Goal: Transaction & Acquisition: Purchase product/service

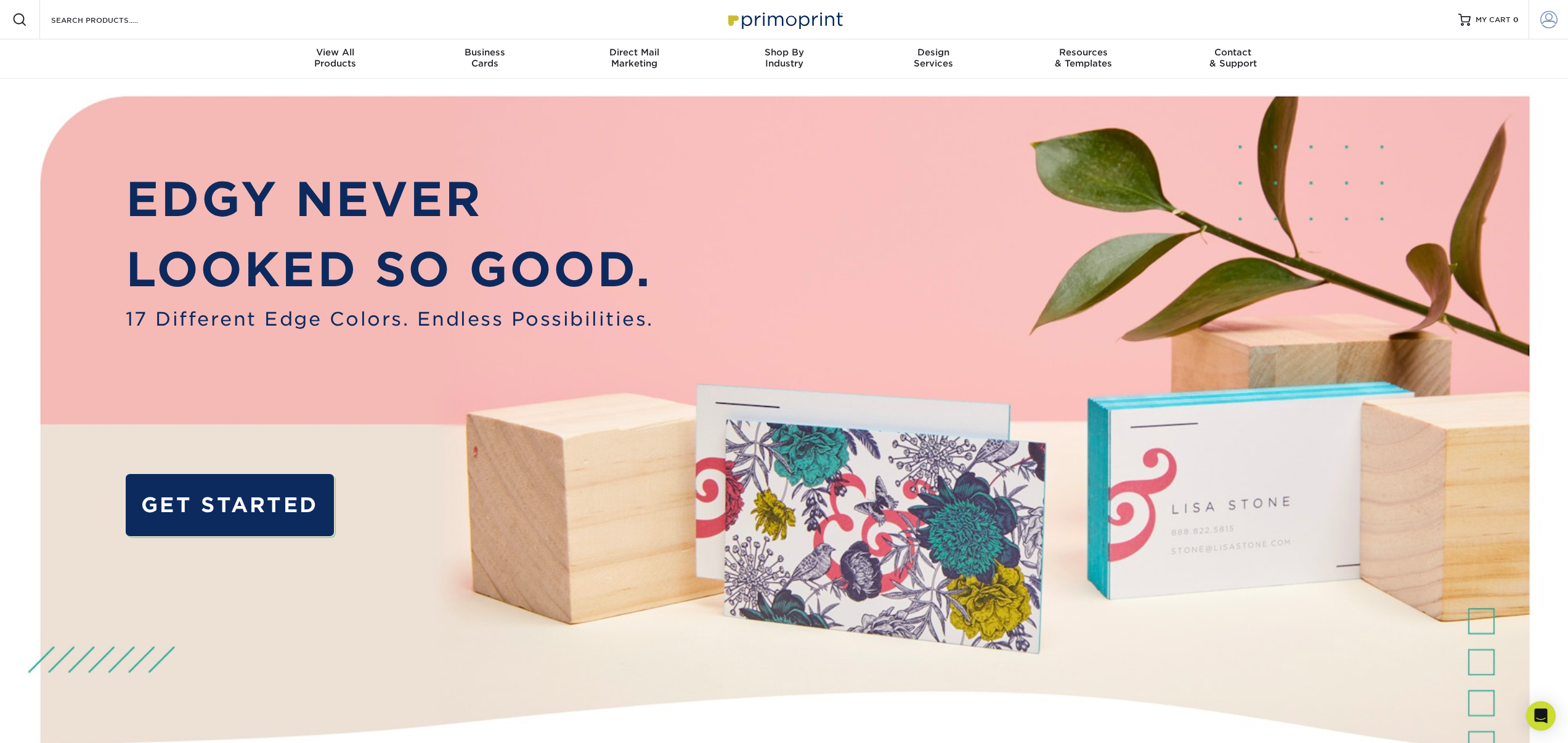
type input "sstayton@keco.com"
click at [1552, 22] on span at bounding box center [1548, 20] width 18 height 18
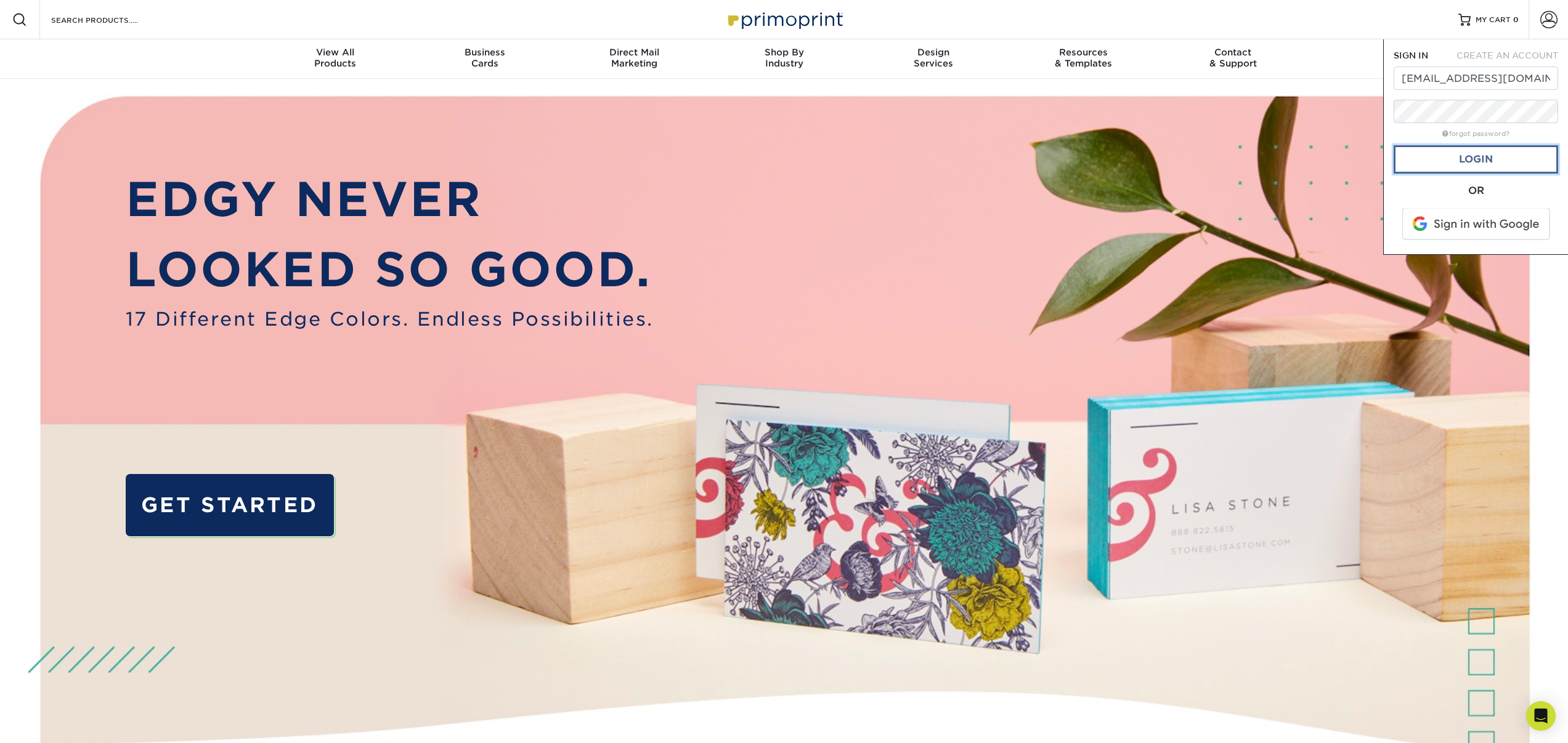
click at [1422, 160] on link "Login" at bounding box center [1476, 159] width 165 height 29
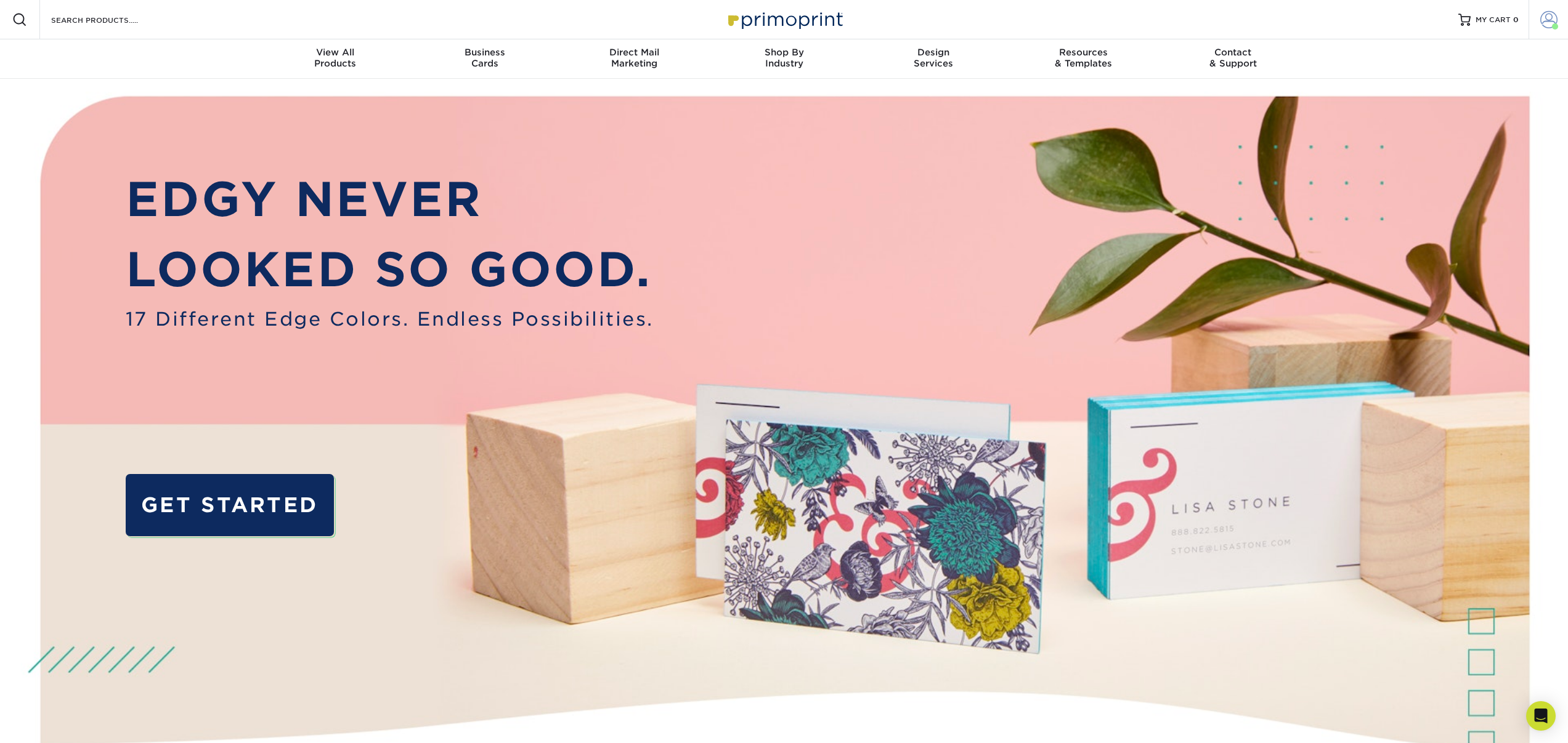
click at [1554, 12] on span at bounding box center [1548, 20] width 18 height 18
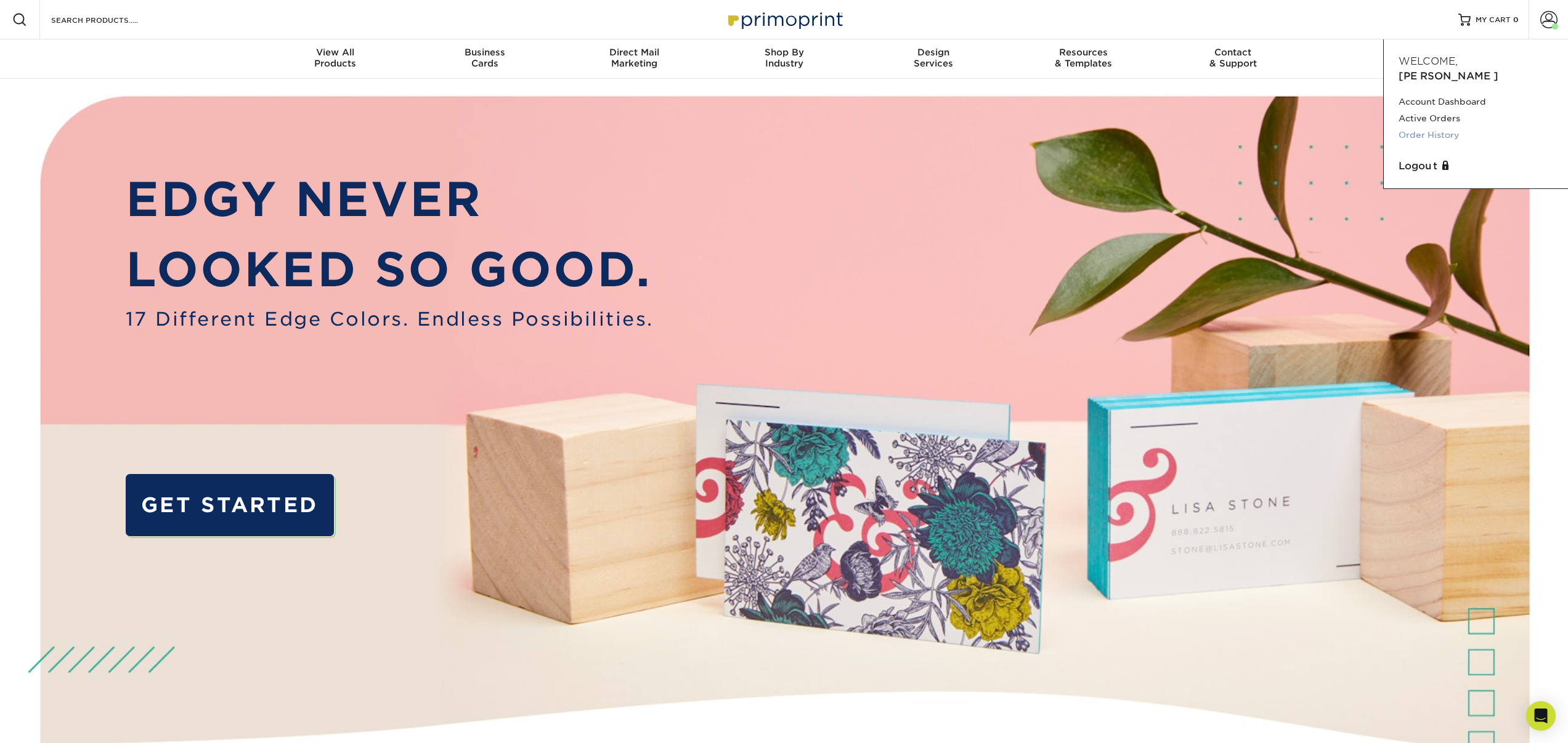
click at [1434, 127] on link "Order History" at bounding box center [1476, 135] width 155 height 17
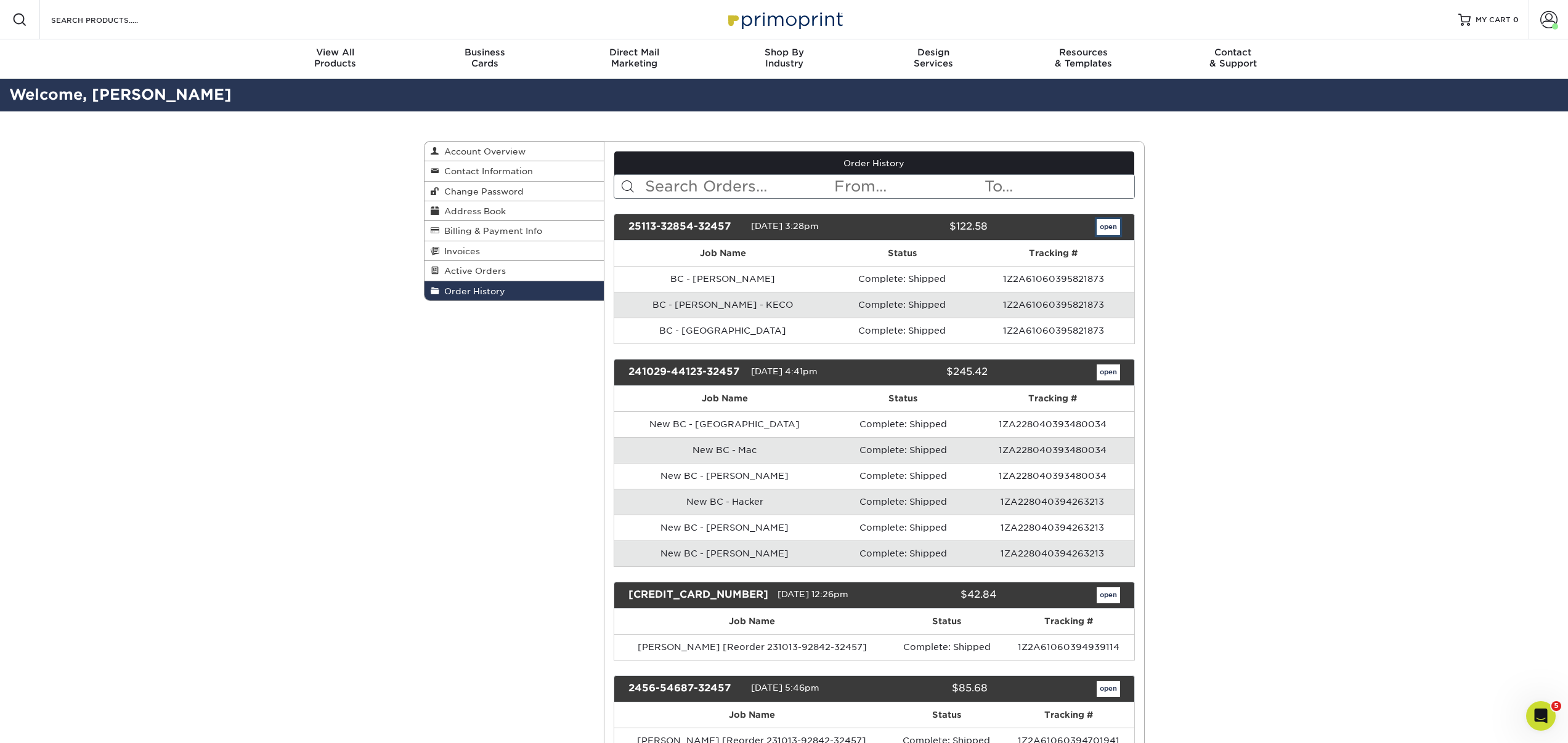
click at [1107, 226] on link "open" at bounding box center [1108, 227] width 23 height 16
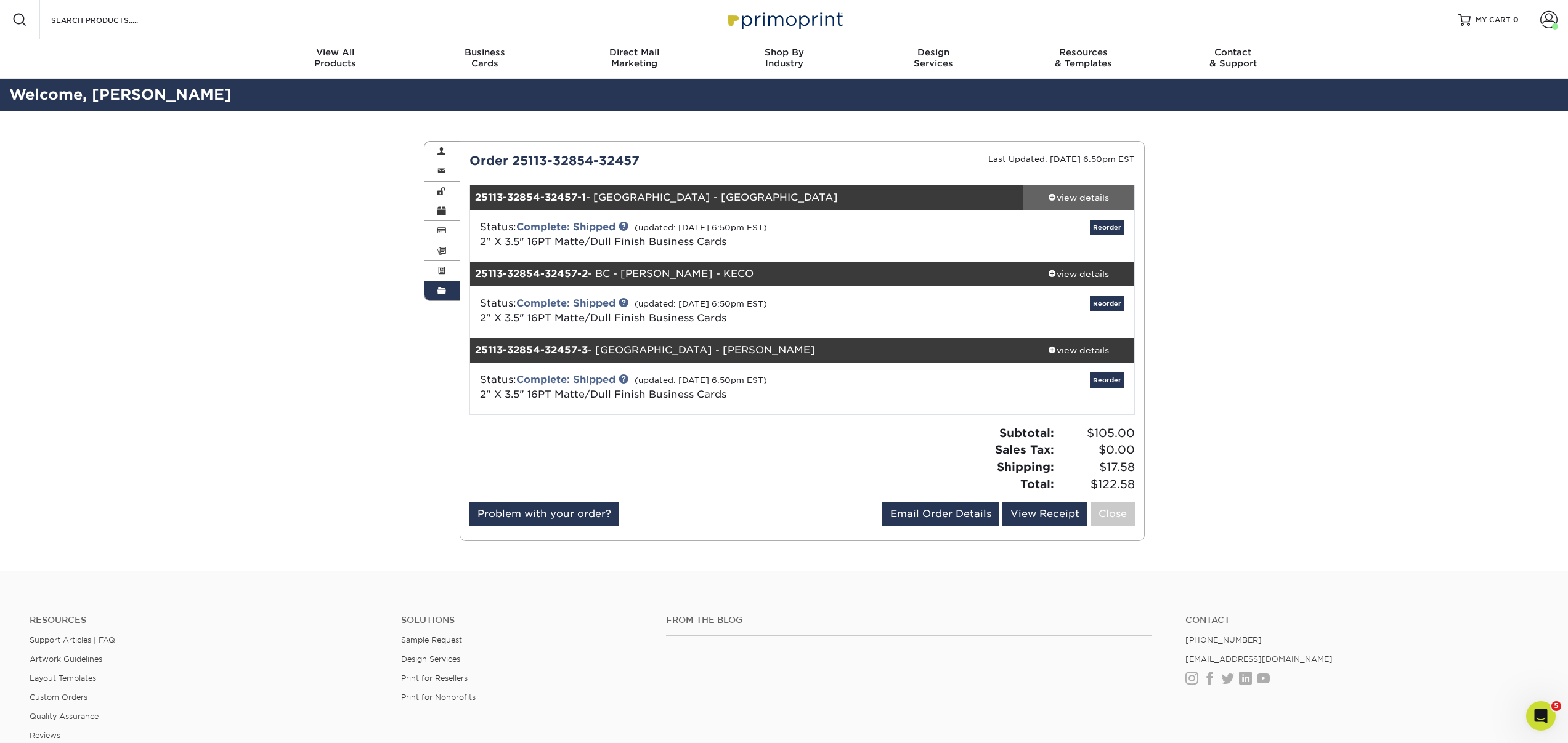
click at [1071, 196] on div "view details" at bounding box center [1079, 197] width 111 height 12
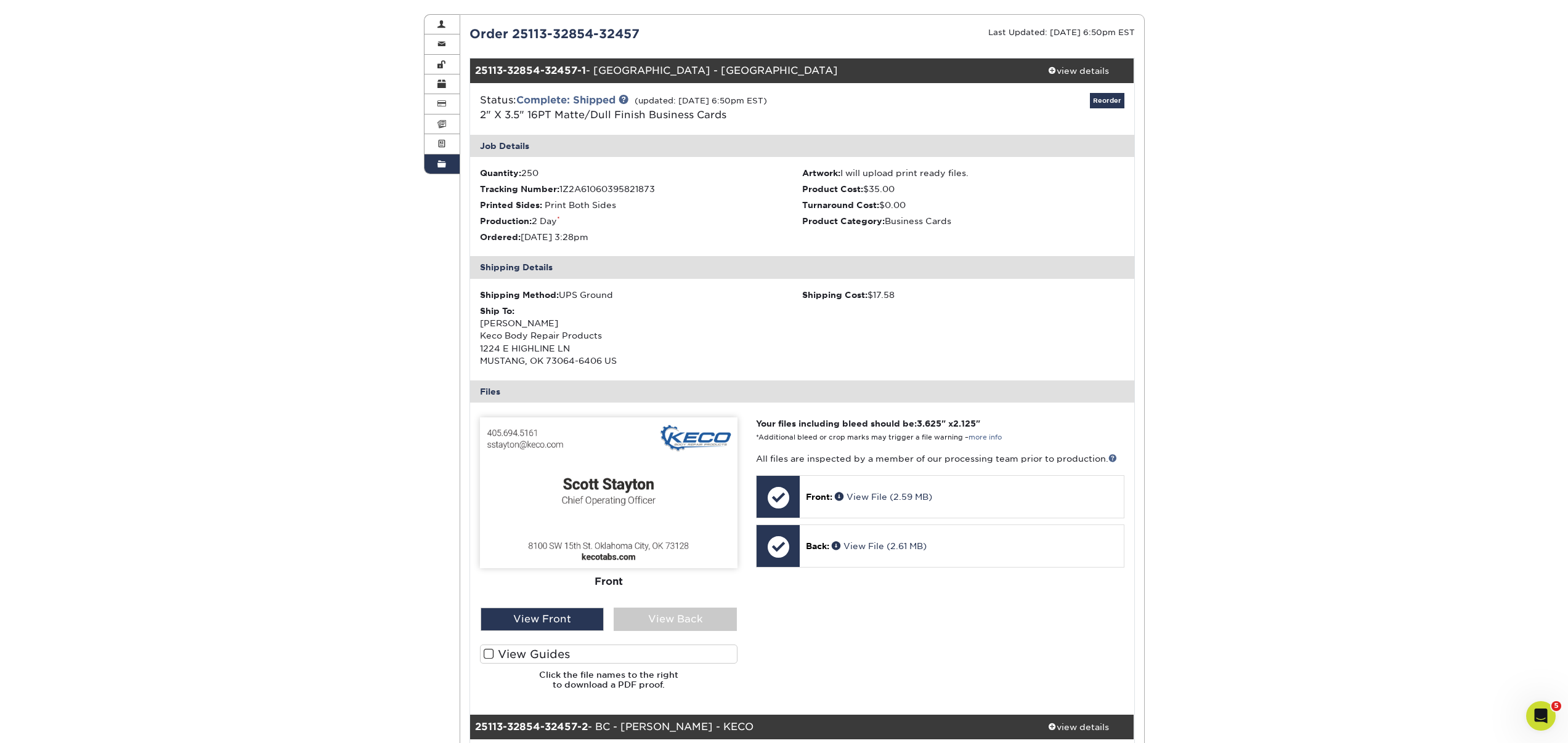
scroll to position [201, 0]
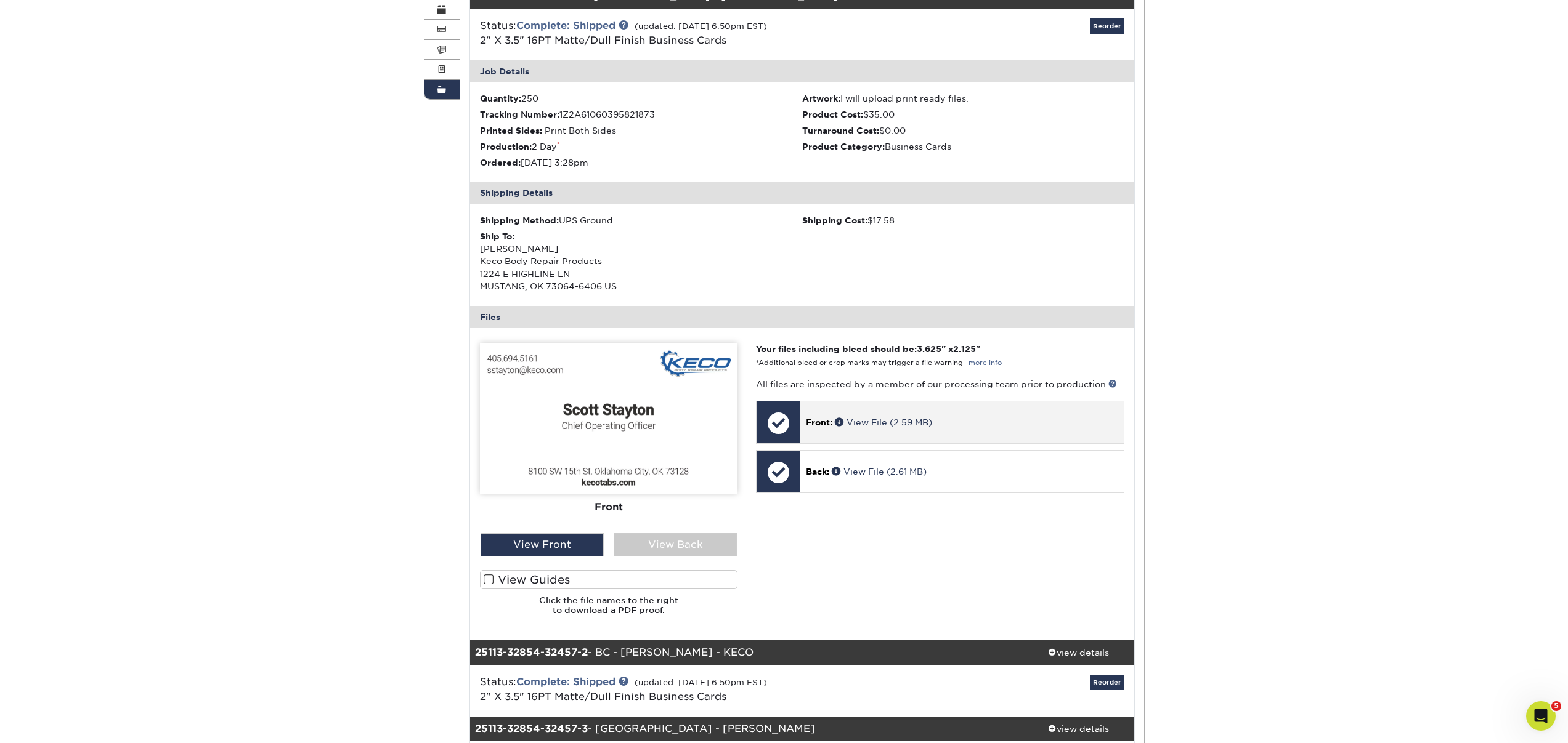
click at [961, 423] on p "Front: View File (2.59 MB)" at bounding box center [961, 422] width 311 height 12
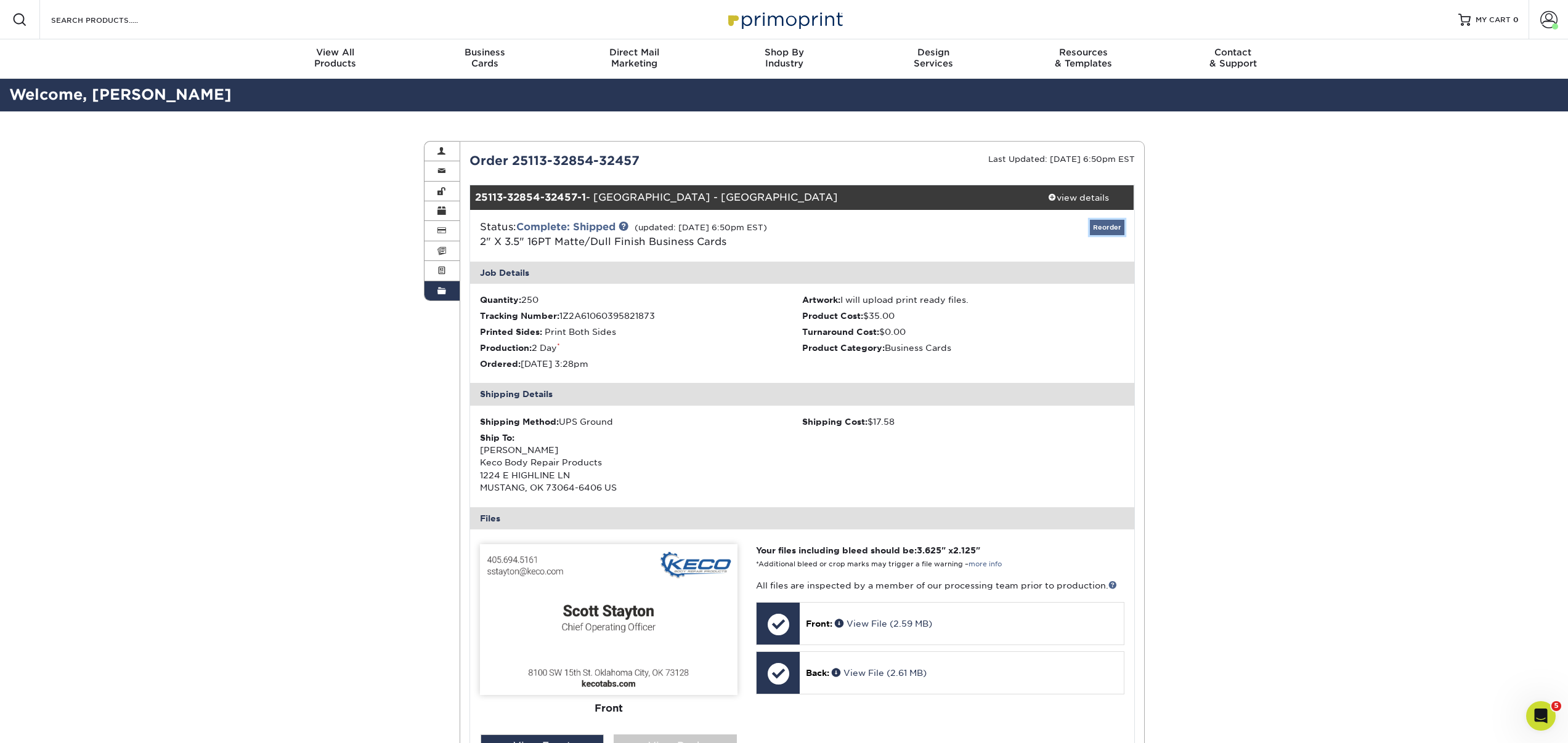
click at [1110, 224] on link "Reorder" at bounding box center [1107, 228] width 34 height 16
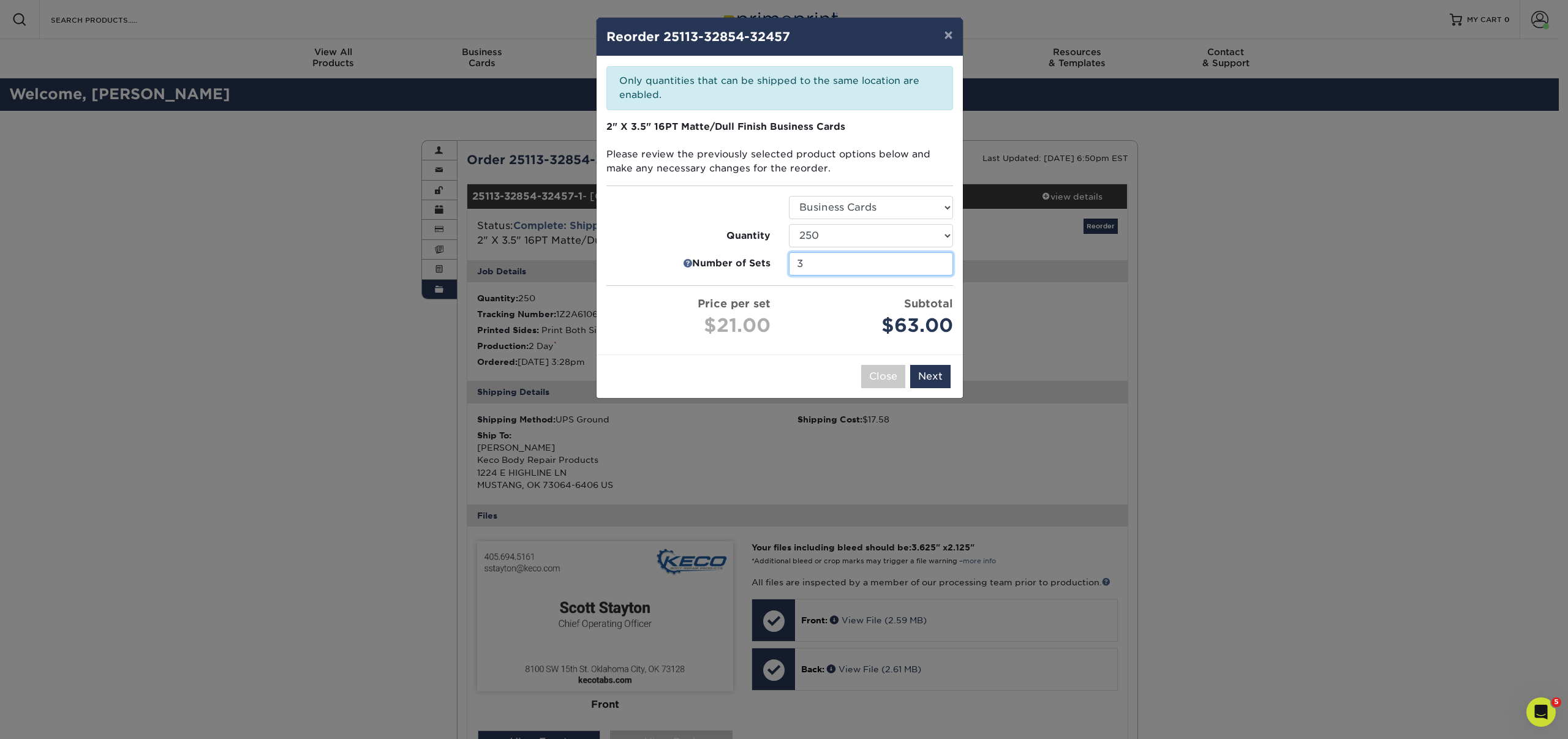
click at [830, 269] on input "3" at bounding box center [871, 264] width 164 height 23
click at [690, 261] on link at bounding box center [687, 264] width 9 height 15
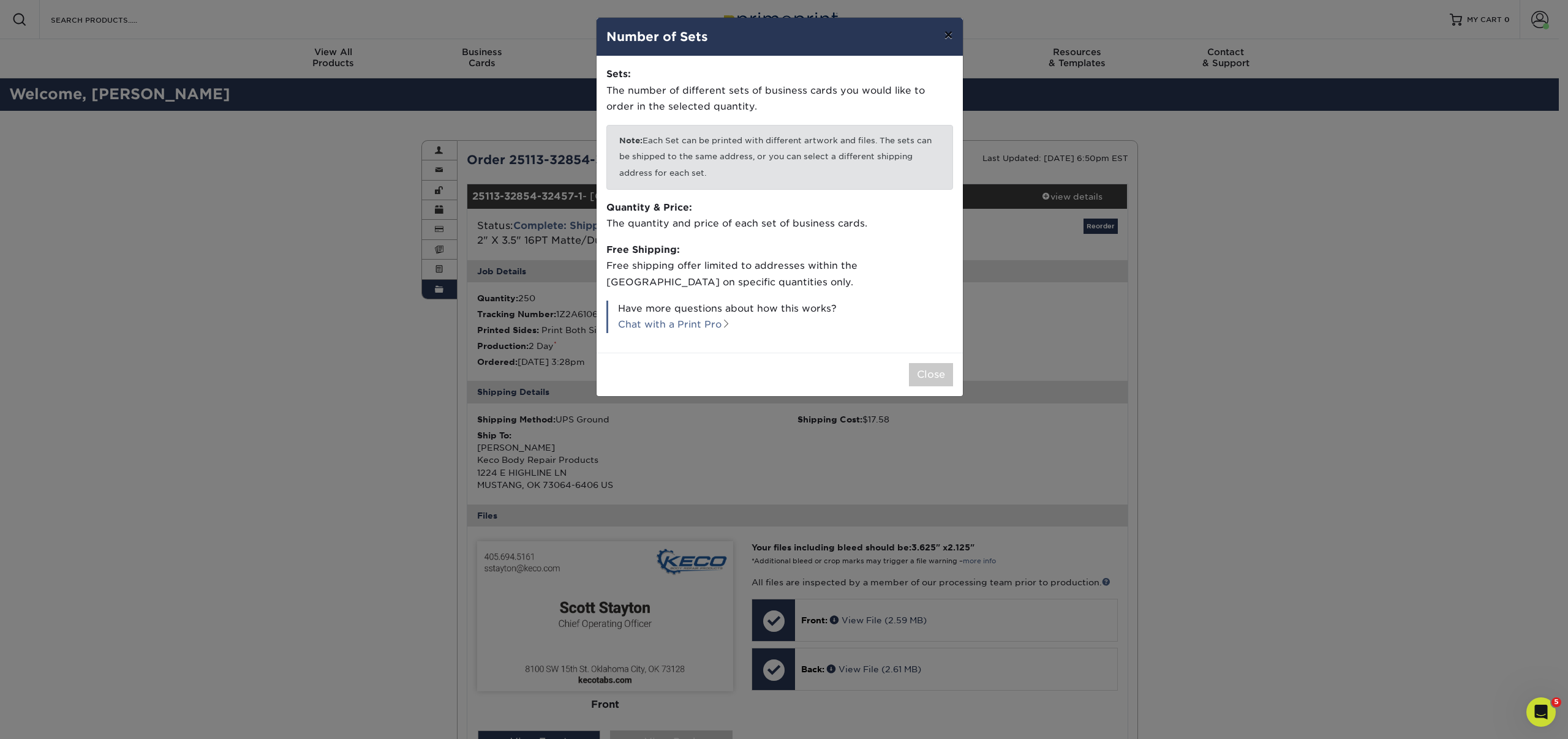
click at [949, 30] on button "×" at bounding box center [948, 34] width 28 height 34
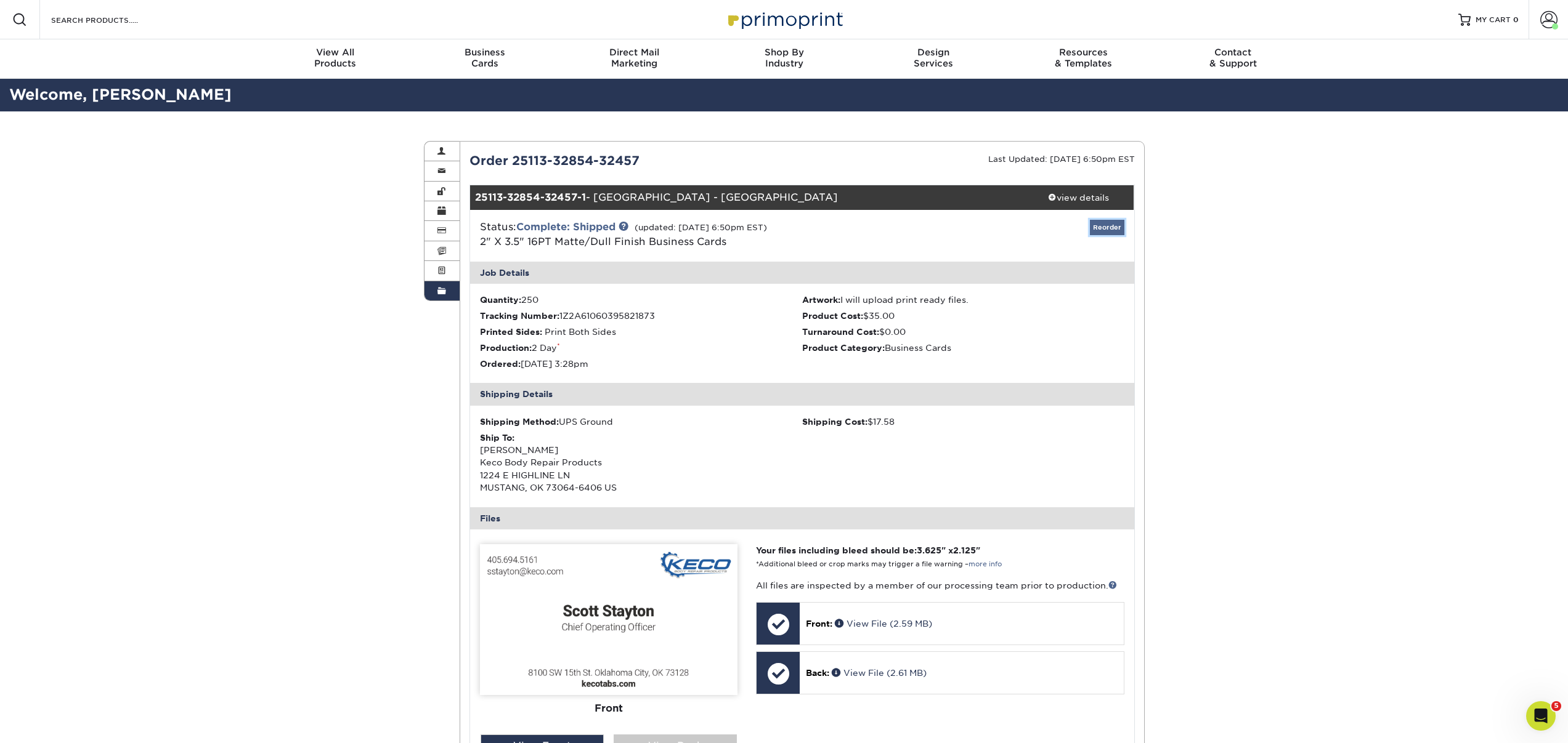
click at [1101, 228] on link "Reorder" at bounding box center [1107, 228] width 34 height 16
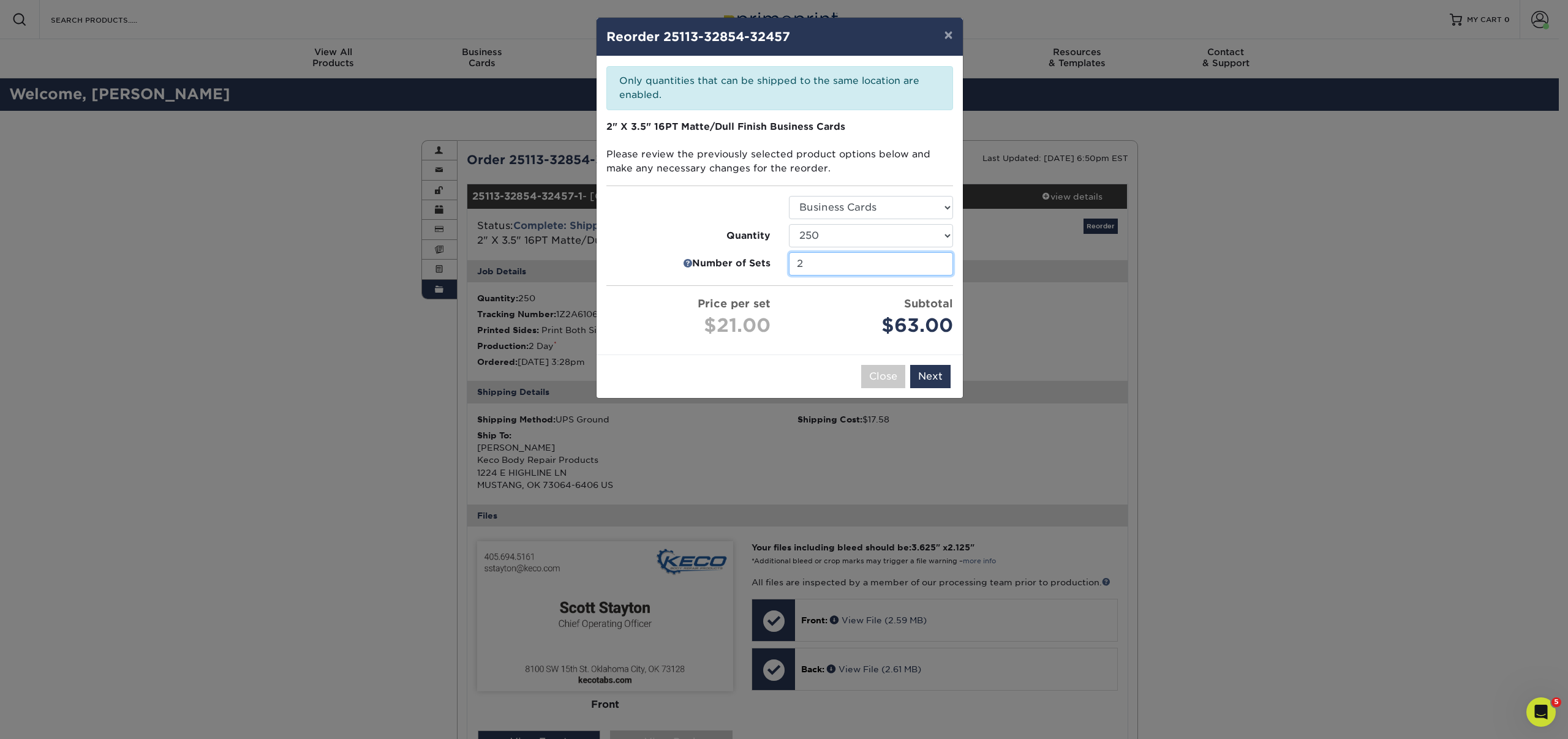
click at [939, 265] on input "2" at bounding box center [871, 264] width 164 height 23
type input "1"
click at [939, 265] on input "1" at bounding box center [871, 264] width 164 height 23
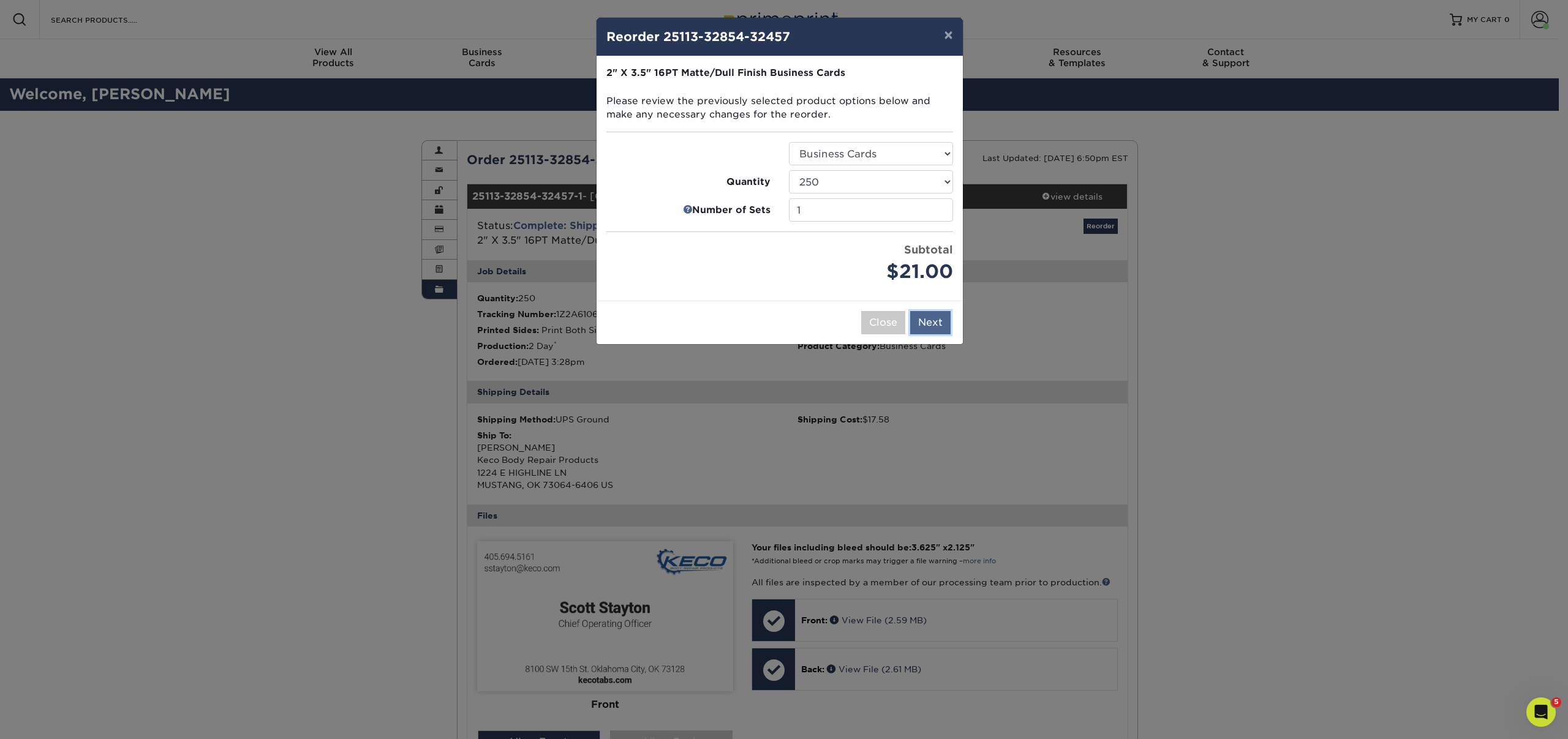
click at [928, 325] on button "Next" at bounding box center [930, 323] width 40 height 23
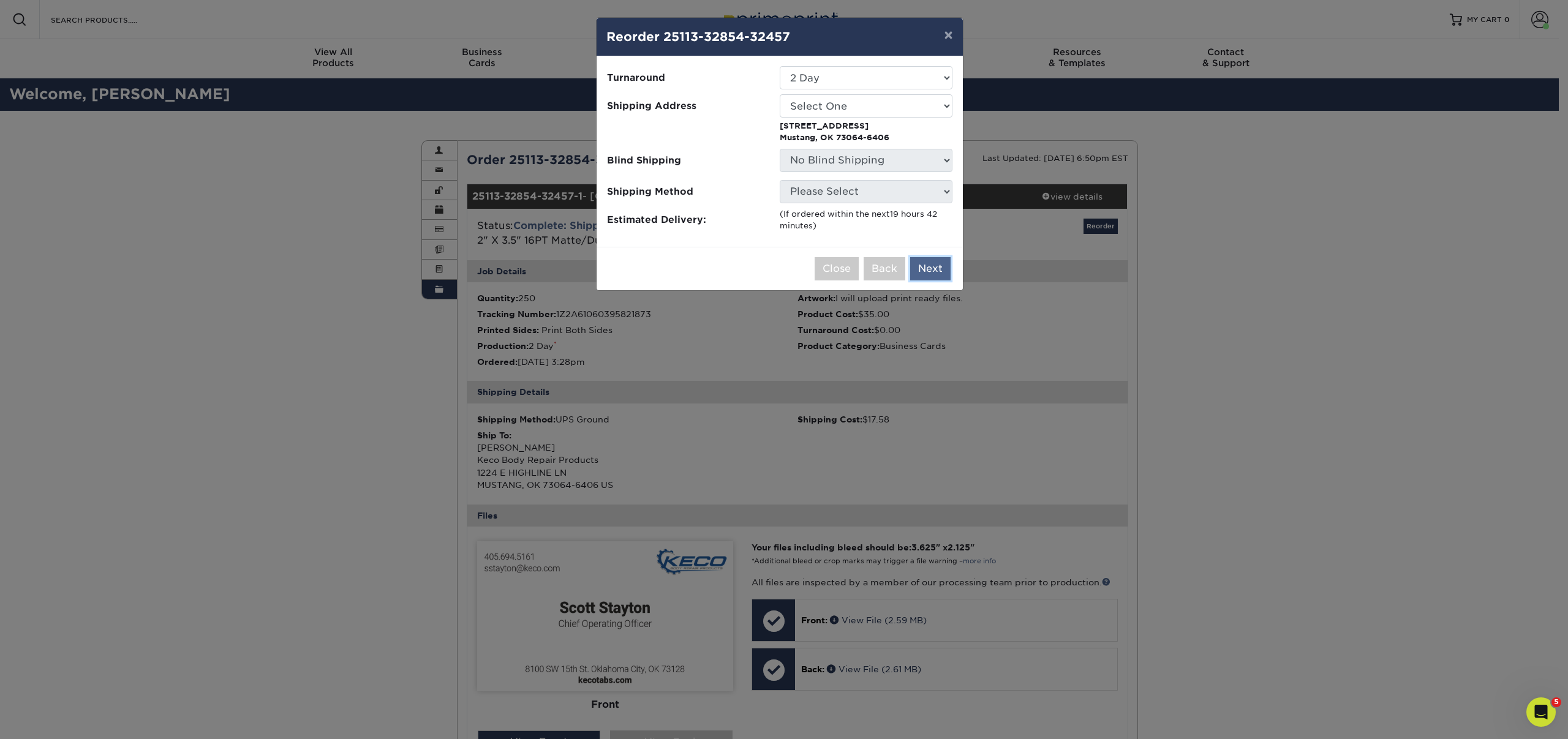
click at [929, 274] on button "Next" at bounding box center [930, 269] width 40 height 23
click at [947, 36] on button "×" at bounding box center [948, 34] width 28 height 34
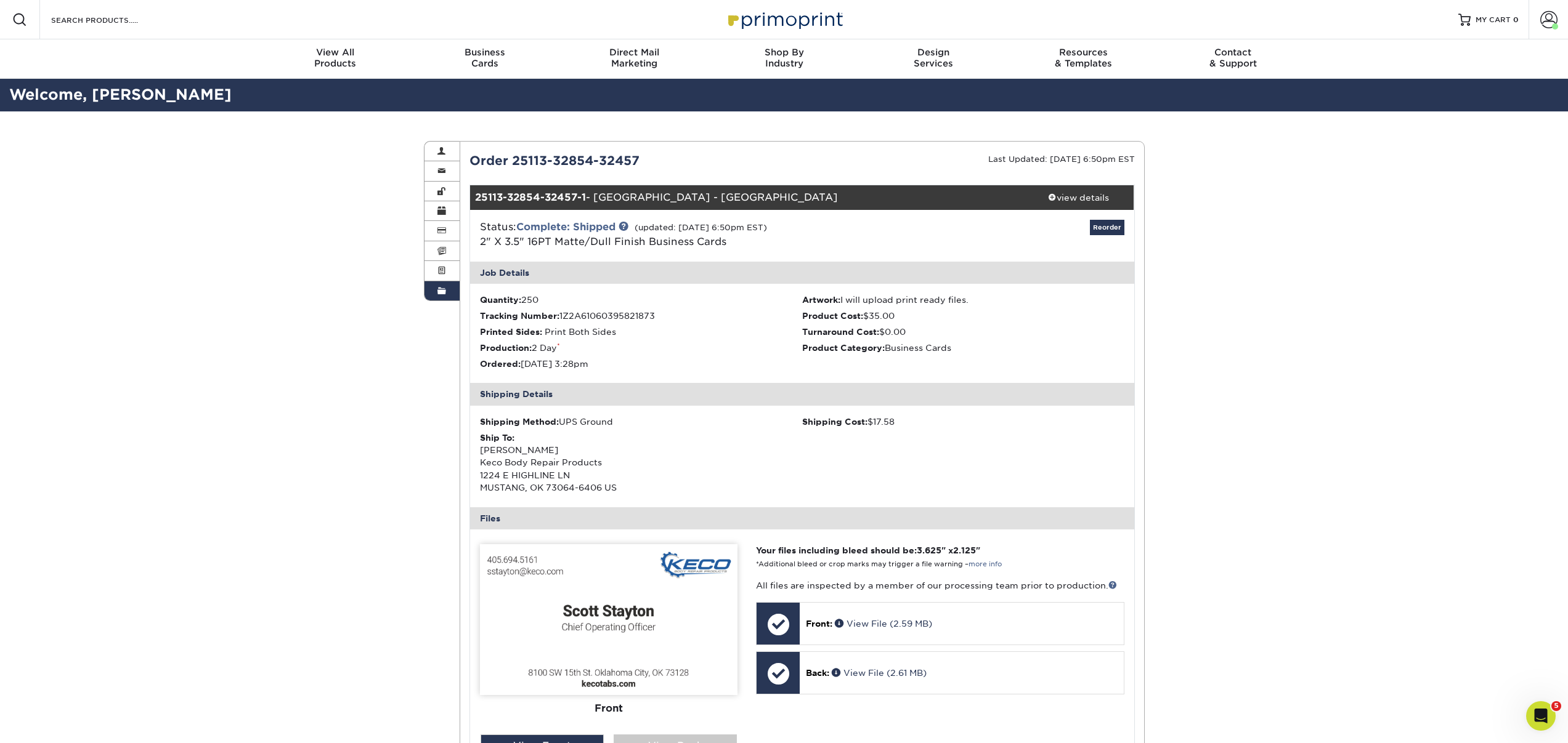
click at [934, 242] on div "Reorder" at bounding box center [1023, 236] width 221 height 32
click at [1285, 405] on div "Order History Account Overview Contact Information Change Password Address Book…" at bounding box center [784, 631] width 1568 height 1040
click at [790, 18] on img at bounding box center [784, 19] width 123 height 27
